Goal: Information Seeking & Learning: Find specific fact

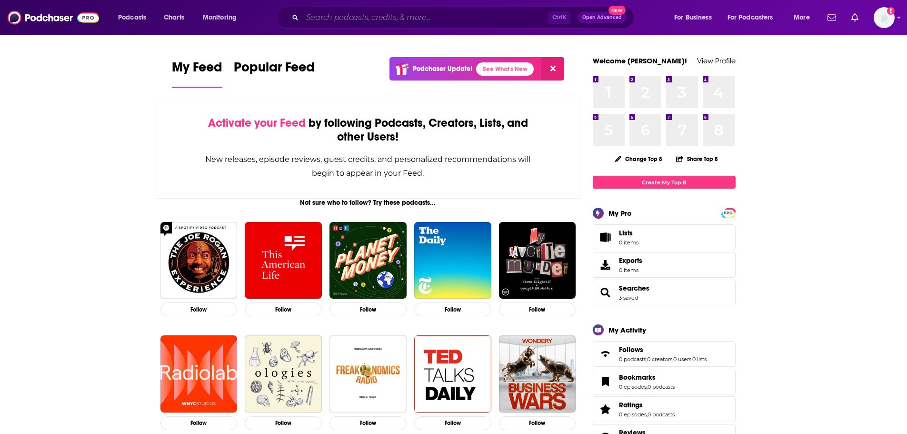
click at [335, 12] on input "Search podcasts, credits, & more..." at bounding box center [425, 17] width 246 height 15
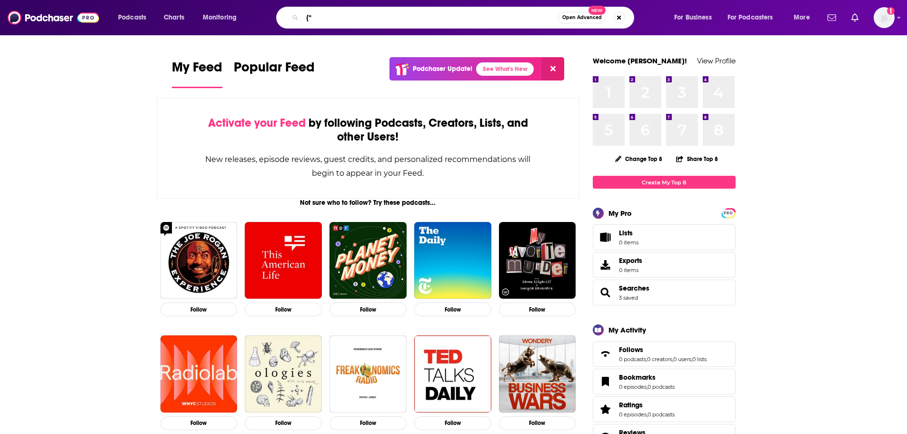
type input "("
type input ""ABCD" AND ([PERSON_NAME] OR agriculture)"
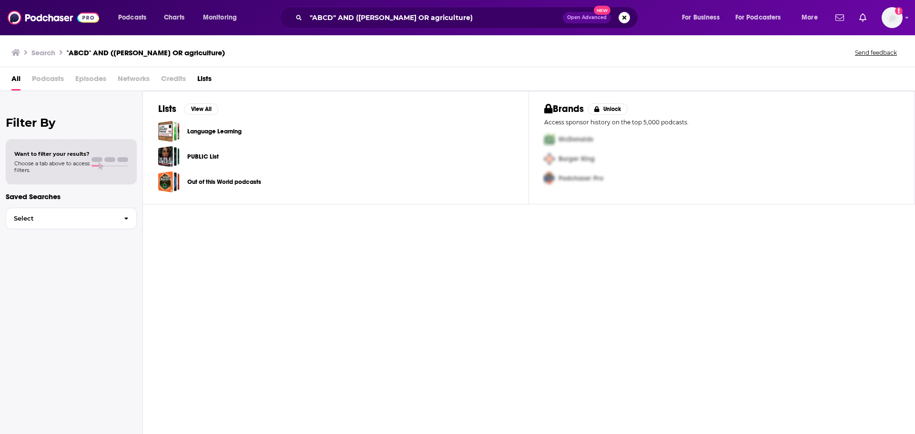
click at [92, 76] on span "Episodes" at bounding box center [90, 81] width 31 height 20
click at [86, 77] on span "Episodes" at bounding box center [90, 81] width 31 height 20
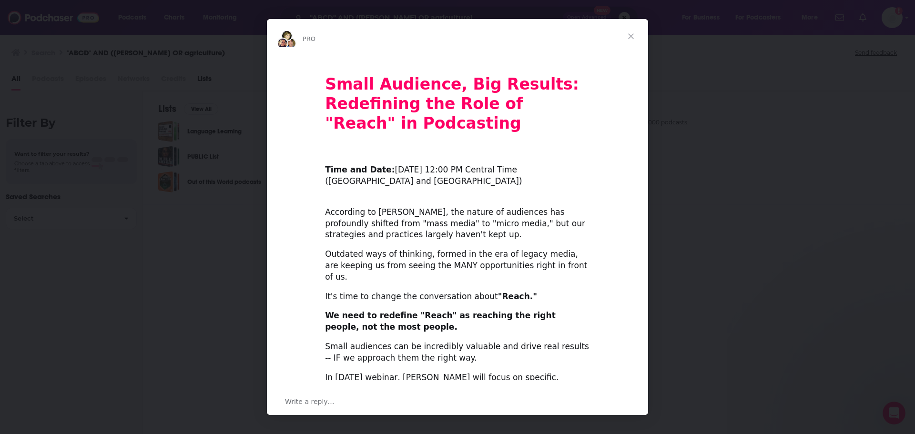
click at [634, 34] on span "Close" at bounding box center [631, 36] width 34 height 34
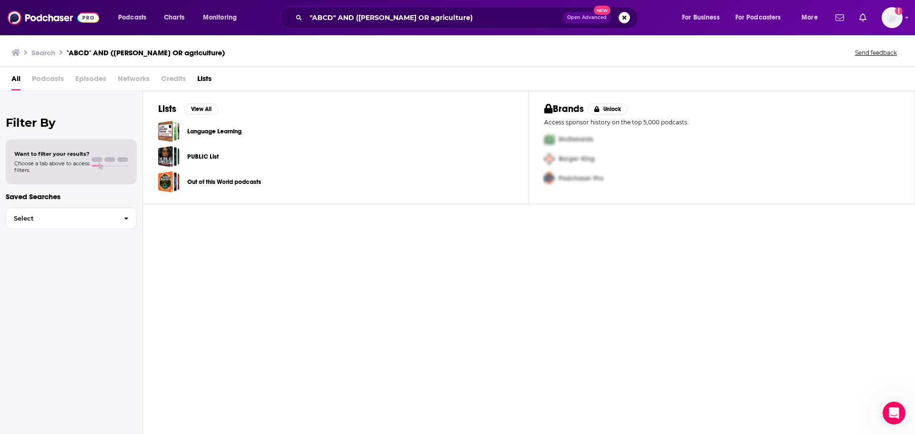
click at [53, 52] on h3 "Search" at bounding box center [43, 52] width 24 height 9
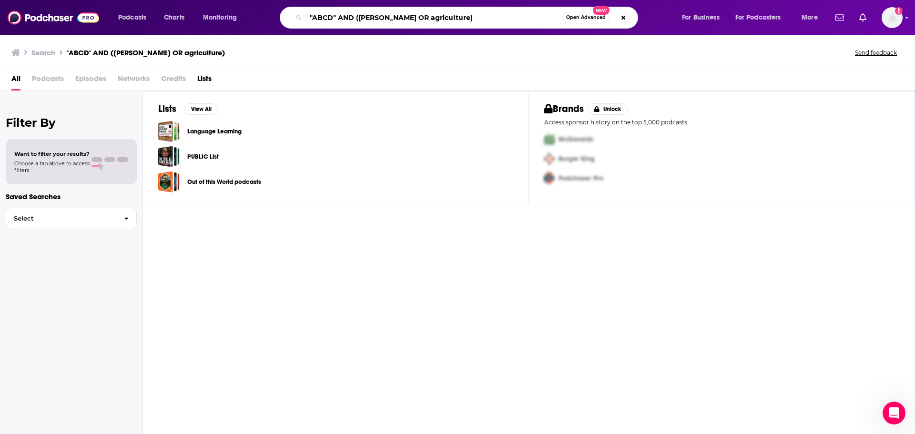
click at [556, 16] on input ""ABCD" AND ([PERSON_NAME] OR agriculture)" at bounding box center [434, 17] width 256 height 15
click at [132, 22] on span "Podcasts" at bounding box center [132, 17] width 28 height 13
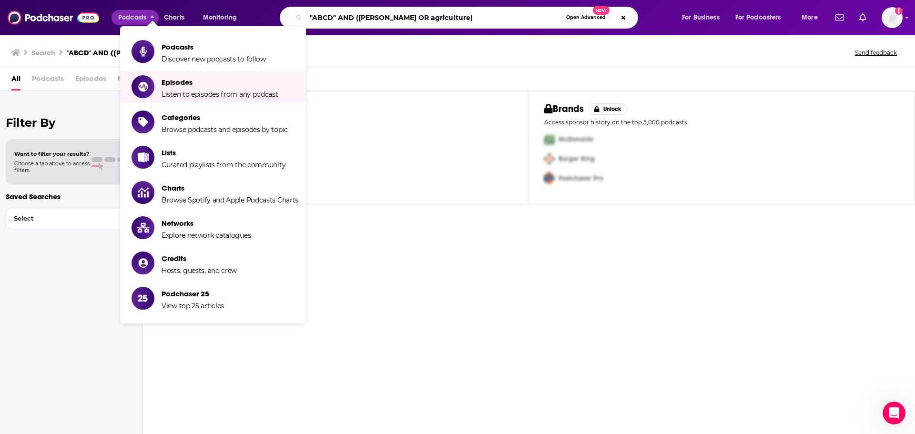
click at [381, 16] on input ""ABCD" AND ([PERSON_NAME] OR agriculture)" at bounding box center [434, 17] width 256 height 15
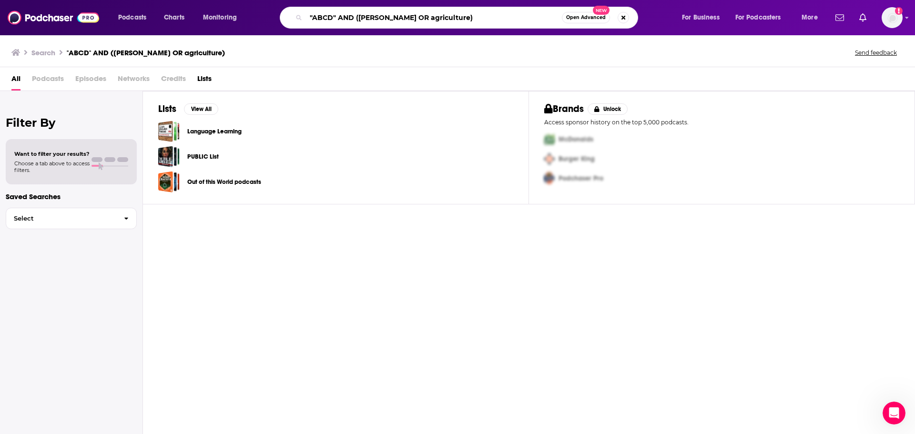
click at [381, 16] on input ""ABCD" AND ([PERSON_NAME] OR agriculture)" at bounding box center [434, 17] width 256 height 15
